Goal: Navigation & Orientation: Find specific page/section

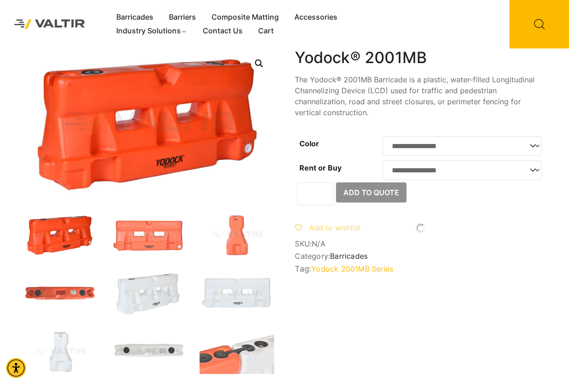
drag, startPoint x: 0, startPoint y: 0, endPoint x: 446, endPoint y: 304, distance: 539.9
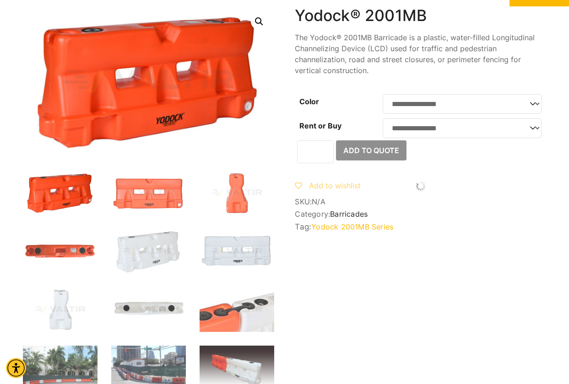
scroll to position [91, 0]
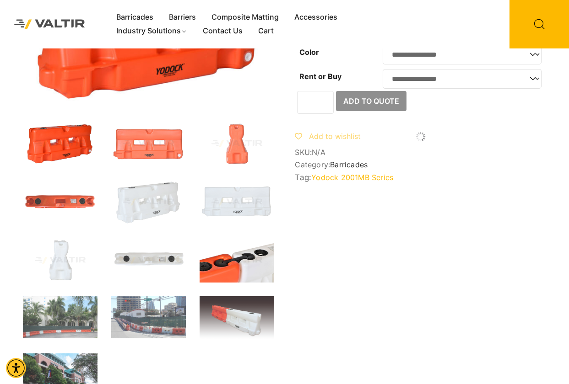
click at [249, 263] on img at bounding box center [236, 260] width 75 height 45
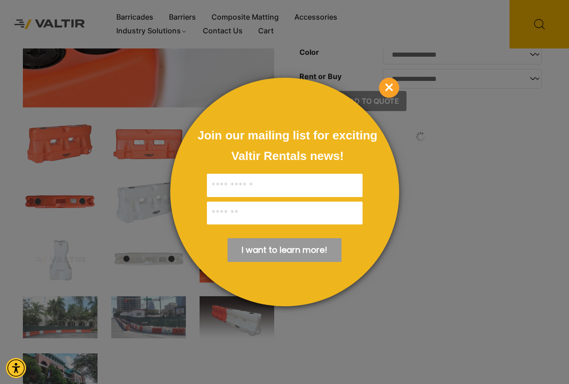
click at [389, 86] on span "×" at bounding box center [389, 88] width 20 height 20
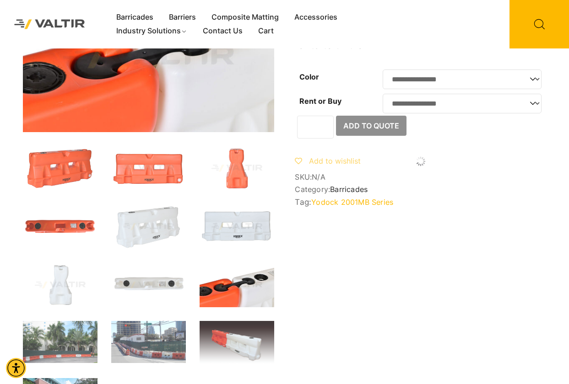
scroll to position [0, 0]
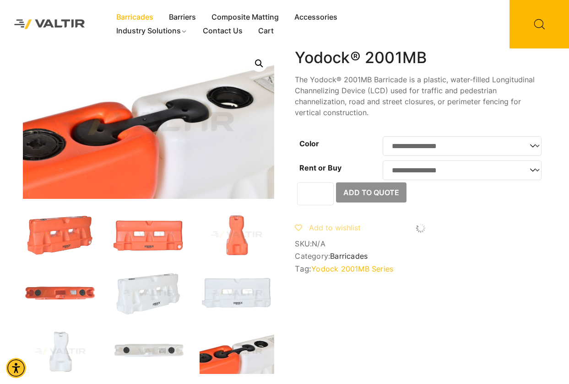
click at [140, 16] on link "Barricades" at bounding box center [134, 18] width 53 height 14
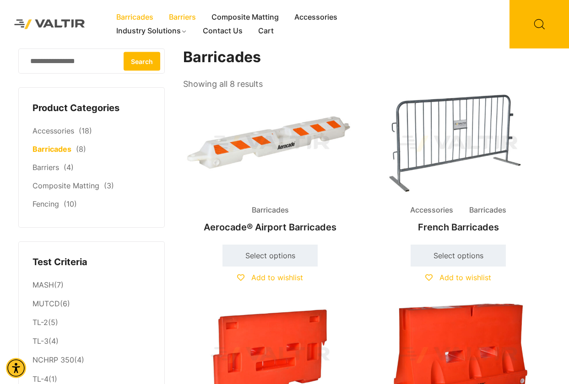
click at [180, 18] on link "Barriers" at bounding box center [182, 18] width 43 height 14
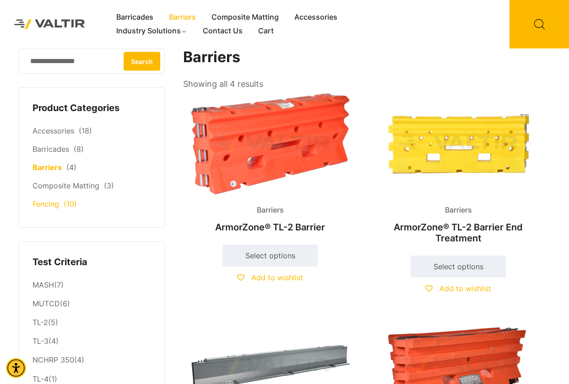
click at [47, 206] on link "Fencing" at bounding box center [45, 203] width 27 height 9
